Goal: Information Seeking & Learning: Learn about a topic

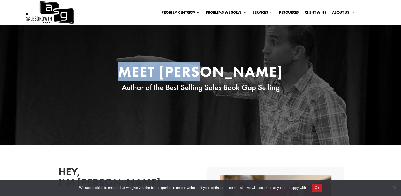
click at [244, 70] on h1 "Meet Keenan" at bounding box center [200, 72] width 200 height 17
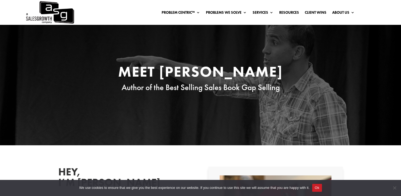
click at [167, 87] on span "Author of the Best Selling Sales Book Gap Selling" at bounding box center [201, 87] width 158 height 10
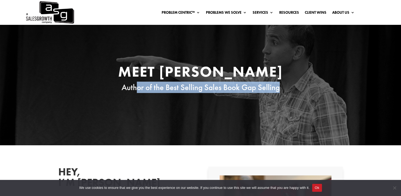
drag, startPoint x: 134, startPoint y: 85, endPoint x: 334, endPoint y: 90, distance: 199.7
click at [332, 91] on div "Meet Keenan Author of the Best Selling Sales Book Gap Selling" at bounding box center [200, 78] width 285 height 29
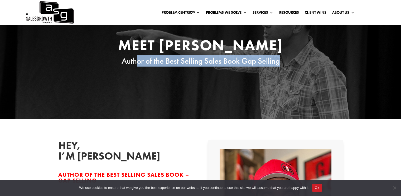
scroll to position [158, 0]
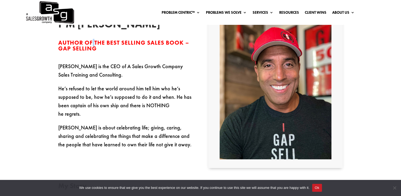
drag, startPoint x: 92, startPoint y: 40, endPoint x: 88, endPoint y: 55, distance: 15.1
click at [94, 42] on span "Author of the Best Selling Sales Book – Gap Selling" at bounding box center [123, 45] width 131 height 13
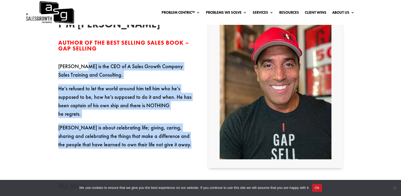
drag, startPoint x: 80, startPoint y: 66, endPoint x: 207, endPoint y: 67, distance: 126.6
click at [207, 67] on div "Hey, I’m Keenan Author of the Best Selling Sales Book – Gap Selling Keenan is t…" at bounding box center [200, 87] width 285 height 173
click at [168, 74] on p "Keenan is the CEO of A Sales Growth Company Sales Training and Consulting." at bounding box center [125, 73] width 134 height 22
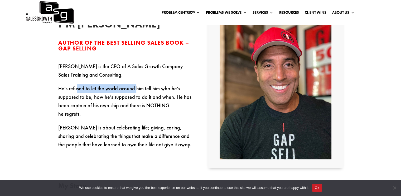
drag, startPoint x: 76, startPoint y: 91, endPoint x: 133, endPoint y: 93, distance: 57.5
click at [133, 93] on p "He’s refused to let the world around him tell him who he’s supposed to be, how …" at bounding box center [125, 103] width 134 height 39
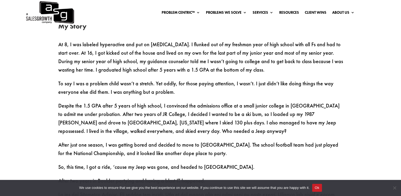
scroll to position [316, 0]
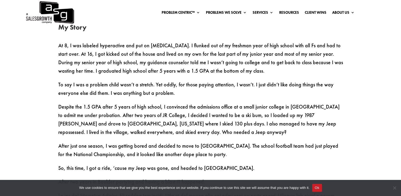
click at [318, 187] on button "Ok" at bounding box center [317, 188] width 10 height 8
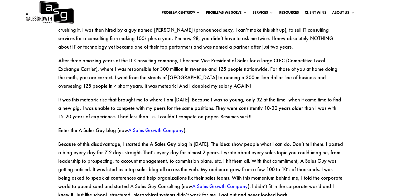
scroll to position [686, 0]
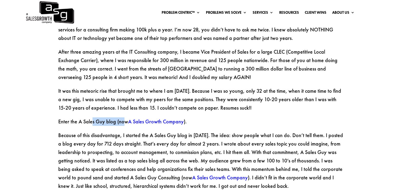
drag, startPoint x: 93, startPoint y: 99, endPoint x: 136, endPoint y: 100, distance: 43.0
click at [127, 117] on p "Enter the A Sales Guy blog (now A Sales Growth Company )." at bounding box center [200, 124] width 285 height 14
click at [103, 131] on p "Because of this disadvantage, I started the A Sales Guy blog in February of 200…" at bounding box center [200, 163] width 285 height 64
drag, startPoint x: 95, startPoint y: 108, endPoint x: 122, endPoint y: 109, distance: 27.5
click at [122, 131] on p "Because of this disadvantage, I started the A Sales Guy blog in February of 200…" at bounding box center [200, 163] width 285 height 64
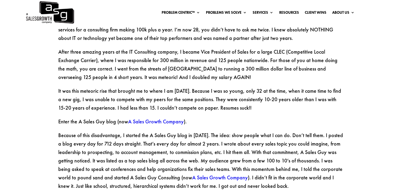
click at [181, 131] on p "Because of this disadvantage, I started the A Sales Guy blog in February of 200…" at bounding box center [200, 163] width 285 height 64
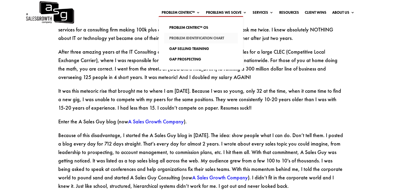
click at [209, 37] on link "Problem Identification Chart" at bounding box center [201, 38] width 74 height 11
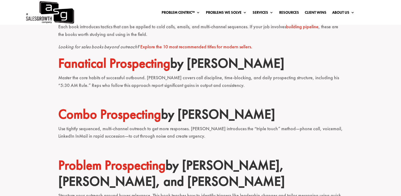
scroll to position [185, 0]
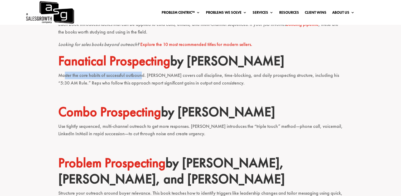
drag, startPoint x: 63, startPoint y: 75, endPoint x: 142, endPoint y: 75, distance: 78.6
click at [142, 75] on p "Master the core habits of successful outbound. Blount covers call discipline, t…" at bounding box center [200, 81] width 285 height 20
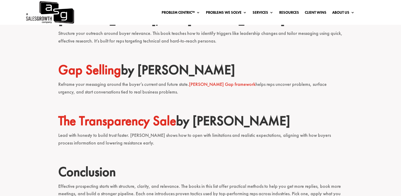
scroll to position [343, 0]
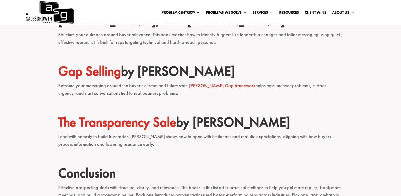
drag, startPoint x: 58, startPoint y: 85, endPoint x: 162, endPoint y: 90, distance: 103.7
click at [162, 90] on p "Reframe your messaging around the buyer’s current and future state. Keenan’s Ga…" at bounding box center [200, 92] width 285 height 20
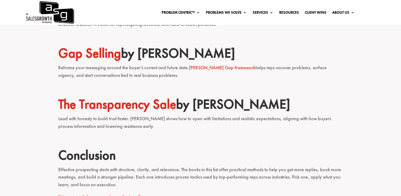
scroll to position [422, 0]
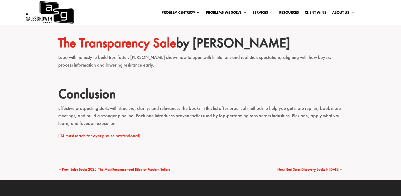
click at [128, 137] on link "[14 must reads for every sales professional]" at bounding box center [99, 135] width 82 height 6
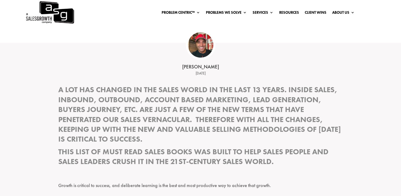
scroll to position [211, 0]
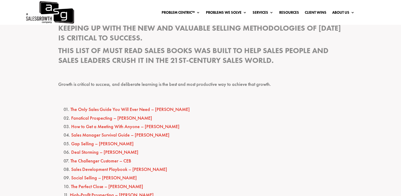
click at [159, 109] on link "The Only Sales Guide You Will Ever Need – [PERSON_NAME]" at bounding box center [129, 109] width 119 height 6
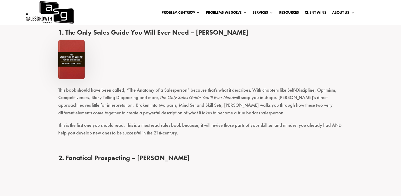
scroll to position [462, 0]
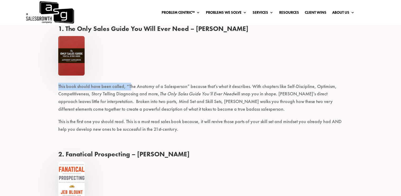
drag, startPoint x: 56, startPoint y: 83, endPoint x: 129, endPoint y: 84, distance: 73.0
click at [165, 84] on p "This book should have been called, “The Anatomy of a Salesperson” because that’…" at bounding box center [200, 100] width 285 height 35
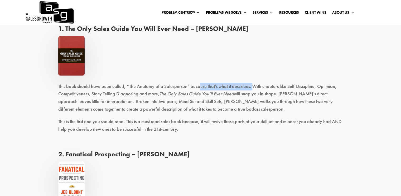
drag, startPoint x: 198, startPoint y: 86, endPoint x: 249, endPoint y: 86, distance: 50.6
click at [249, 86] on p "This book should have been called, “The Anatomy of a Salesperson” because that’…" at bounding box center [200, 100] width 285 height 35
click at [267, 86] on p "This book should have been called, “The Anatomy of a Salesperson” because that’…" at bounding box center [200, 100] width 285 height 35
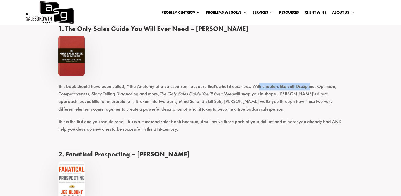
drag, startPoint x: 257, startPoint y: 88, endPoint x: 306, endPoint y: 86, distance: 49.1
click at [306, 86] on p "This book should have been called, “The Anatomy of a Salesperson” because that’…" at bounding box center [200, 100] width 285 height 35
click at [325, 85] on p "This book should have been called, “The Anatomy of a Salesperson” because that’…" at bounding box center [200, 100] width 285 height 35
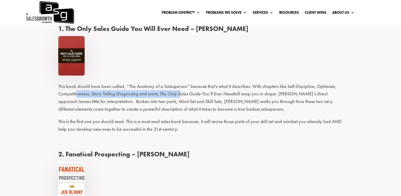
drag, startPoint x: 76, startPoint y: 93, endPoint x: 180, endPoint y: 94, distance: 103.9
click at [180, 94] on p "This book should have been called, “The Anatomy of a Salesperson” because that’…" at bounding box center [200, 100] width 285 height 35
click at [180, 94] on em "The Only Sales Guide You’ll Ever Need" at bounding box center [197, 93] width 74 height 6
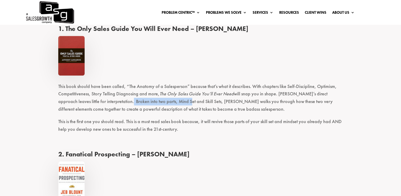
drag, startPoint x: 112, startPoint y: 103, endPoint x: 169, endPoint y: 102, distance: 57.0
click at [169, 102] on p "This book should have been called, “The Anatomy of a Salesperson” because that’…" at bounding box center [200, 100] width 285 height 35
click at [181, 103] on p "This book should have been called, “The Anatomy of a Salesperson” because that’…" at bounding box center [200, 100] width 285 height 35
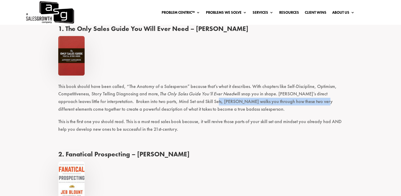
drag, startPoint x: 196, startPoint y: 103, endPoint x: 297, endPoint y: 104, distance: 100.7
click at [297, 104] on p "This book should have been called, “The Anatomy of a Salesperson” because that’…" at bounding box center [200, 100] width 285 height 35
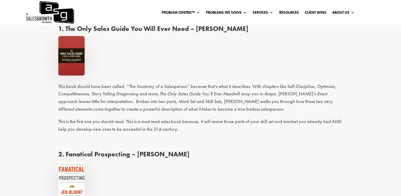
click at [74, 109] on p "This book should have been called, “The Anatomy of a Salesperson” because that’…" at bounding box center [200, 100] width 285 height 35
drag, startPoint x: 61, startPoint y: 120, endPoint x: 98, endPoint y: 123, distance: 37.6
click at [98, 123] on p "This is the first one you should read. This is a must read sales book because, …" at bounding box center [200, 128] width 285 height 20
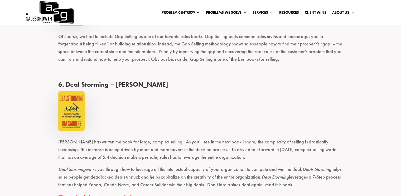
scroll to position [989, 0]
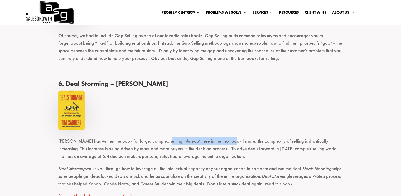
drag, startPoint x: 160, startPoint y: 123, endPoint x: 225, endPoint y: 123, distance: 64.6
click at [225, 137] on p "[PERSON_NAME] has written the book for large, complex selling. As you’ll see in…" at bounding box center [200, 150] width 285 height 27
click at [247, 137] on p "[PERSON_NAME] has written the book for large, complex selling. As you’ll see in…" at bounding box center [200, 150] width 285 height 27
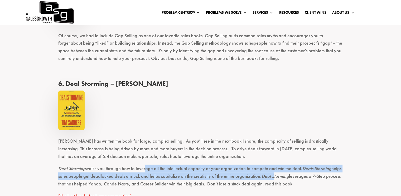
drag, startPoint x: 145, startPoint y: 155, endPoint x: 271, endPoint y: 159, distance: 126.1
click at [271, 164] on p "Deal Storming walks you through how to leverage all the intellectual capacity o…" at bounding box center [200, 177] width 285 height 27
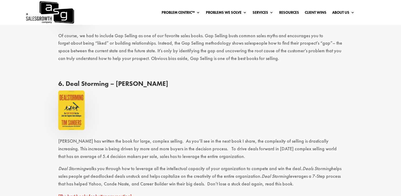
click at [80, 165] on em "Deal Storming" at bounding box center [71, 168] width 27 height 6
drag, startPoint x: 106, startPoint y: 158, endPoint x: 113, endPoint y: 159, distance: 7.2
click at [113, 164] on p "Deal Storming walks you through how to leverage all the intellectual capacity o…" at bounding box center [200, 177] width 285 height 27
click at [127, 164] on p "Deal Storming walks you through how to leverage all the intellectual capacity o…" at bounding box center [200, 177] width 285 height 27
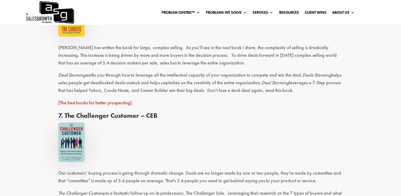
scroll to position [1042, 0]
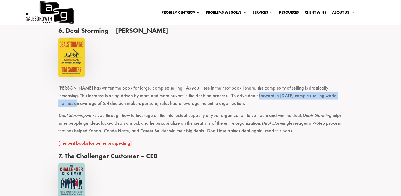
drag, startPoint x: 246, startPoint y: 84, endPoint x: 365, endPoint y: 84, distance: 118.6
click at [317, 112] on em "Deals Storming" at bounding box center [316, 115] width 29 height 6
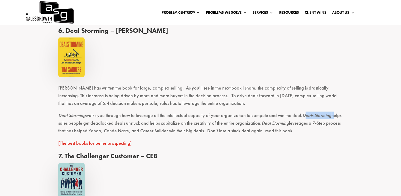
drag, startPoint x: 301, startPoint y: 103, endPoint x: 330, endPoint y: 103, distance: 29.3
click at [330, 112] on p "Deal Storming walks you through how to leverage all the intellectual capacity o…" at bounding box center [200, 125] width 285 height 27
click at [95, 112] on p "Deal Storming walks you through how to leverage all the intellectual capacity o…" at bounding box center [200, 125] width 285 height 27
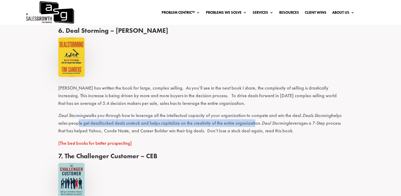
drag, startPoint x: 78, startPoint y: 108, endPoint x: 252, endPoint y: 104, distance: 173.3
click at [252, 112] on p "Deal Storming walks you through how to leverage all the intellectual capacity o…" at bounding box center [200, 125] width 285 height 27
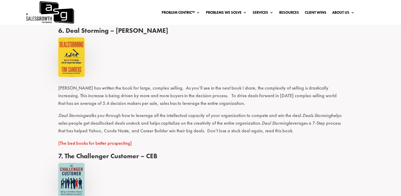
click at [275, 112] on p "Deal Storming walks you through how to leverage all the intellectual capacity o…" at bounding box center [200, 125] width 285 height 27
click at [313, 112] on p "Deal Storming walks you through how to leverage all the intellectual capacity o…" at bounding box center [200, 125] width 285 height 27
click at [87, 112] on p "Deal Storming walks you through how to leverage all the intellectual capacity o…" at bounding box center [200, 125] width 285 height 27
click at [191, 113] on p "Deal Storming walks you through how to leverage all the intellectual capacity o…" at bounding box center [200, 125] width 285 height 27
click at [127, 116] on p "Deal Storming walks you through how to leverage all the intellectual capacity o…" at bounding box center [200, 125] width 285 height 27
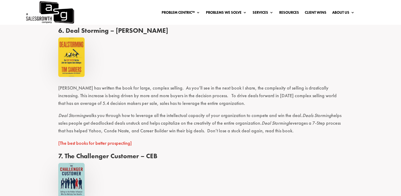
click at [137, 116] on p "Deal Storming walks you through how to leverage all the intellectual capacity o…" at bounding box center [200, 125] width 285 height 27
click at [145, 116] on p "Deal Storming walks you through how to leverage all the intellectual capacity o…" at bounding box center [200, 125] width 285 height 27
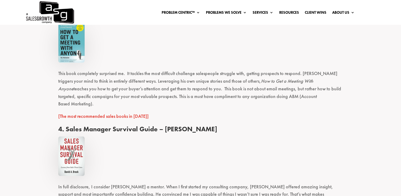
scroll to position [673, 0]
